Goal: Learn about a topic

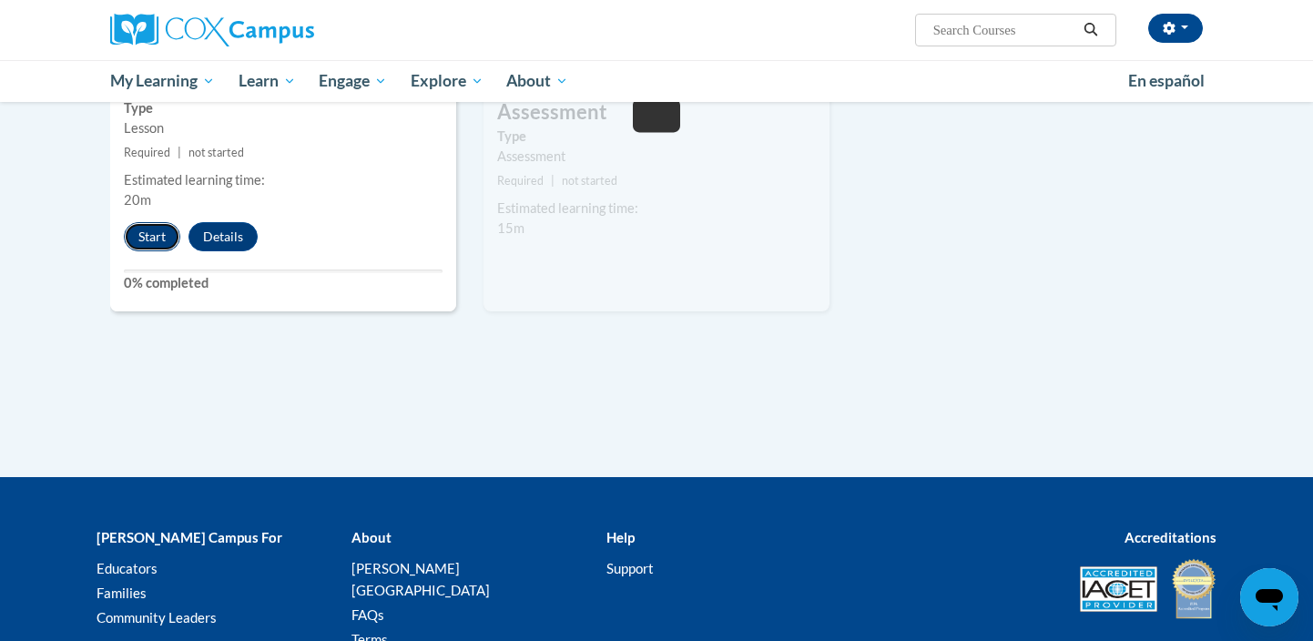
click at [149, 244] on button "Start" at bounding box center [152, 236] width 56 height 29
